Goal: Task Accomplishment & Management: Manage account settings

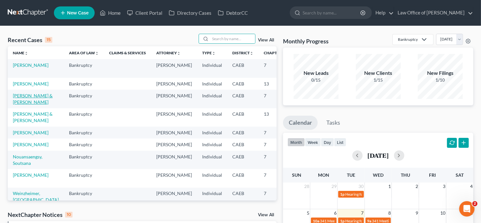
click at [15, 99] on link "[PERSON_NAME] & [PERSON_NAME]" at bounding box center [33, 99] width 40 height 12
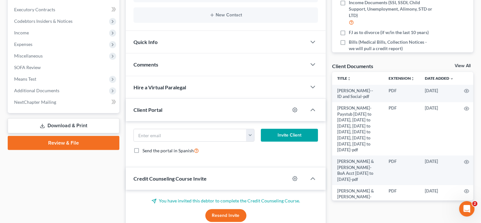
scroll to position [184, 0]
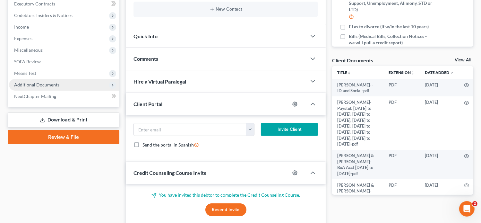
click at [42, 85] on span "Additional Documents" at bounding box center [36, 84] width 45 height 5
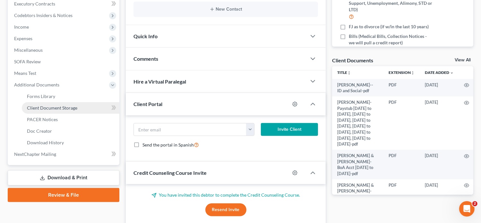
click at [67, 105] on span "Client Document Storage" at bounding box center [52, 107] width 50 height 5
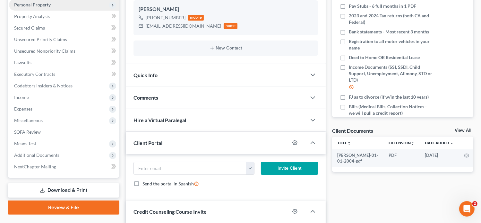
scroll to position [118, 0]
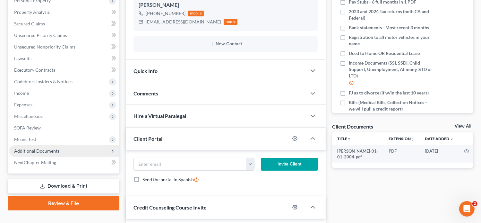
click at [59, 148] on span "Additional Documents" at bounding box center [64, 151] width 110 height 12
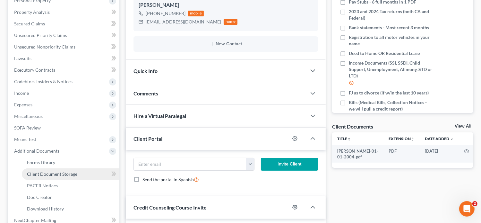
click at [69, 175] on span "Client Document Storage" at bounding box center [52, 173] width 50 height 5
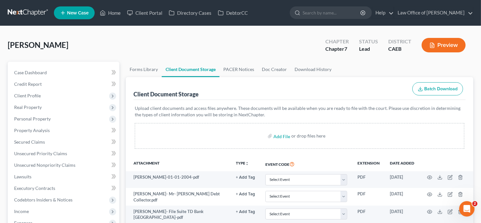
click at [429, 117] on p "Upload client documents and access files anywhere. These documents will be avai…" at bounding box center [300, 111] width 330 height 13
click at [362, 69] on ul "Forms Library Client Document Storage PACER Notices Doc Creator Download History" at bounding box center [300, 69] width 348 height 15
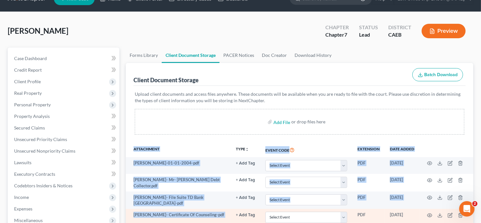
scroll to position [33, 0]
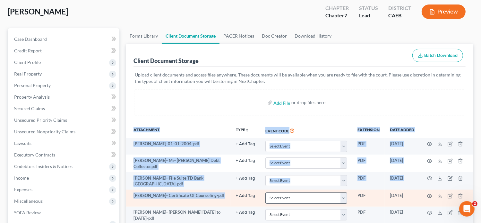
drag, startPoint x: 332, startPoint y: 140, endPoint x: 331, endPoint y: 201, distance: 60.4
click at [331, 201] on div "Client Document Storage Batch Download Upload client documents and access files…" at bounding box center [300, 145] width 348 height 202
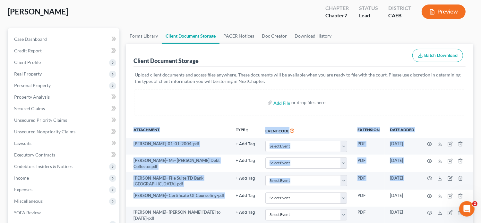
drag, startPoint x: 331, startPoint y: 201, endPoint x: 326, endPoint y: 86, distance: 114.4
click at [326, 86] on div "Upload client documents and access files anywhere. These documents will be avai…" at bounding box center [300, 94] width 330 height 44
